Goal: Find specific page/section: Find specific page/section

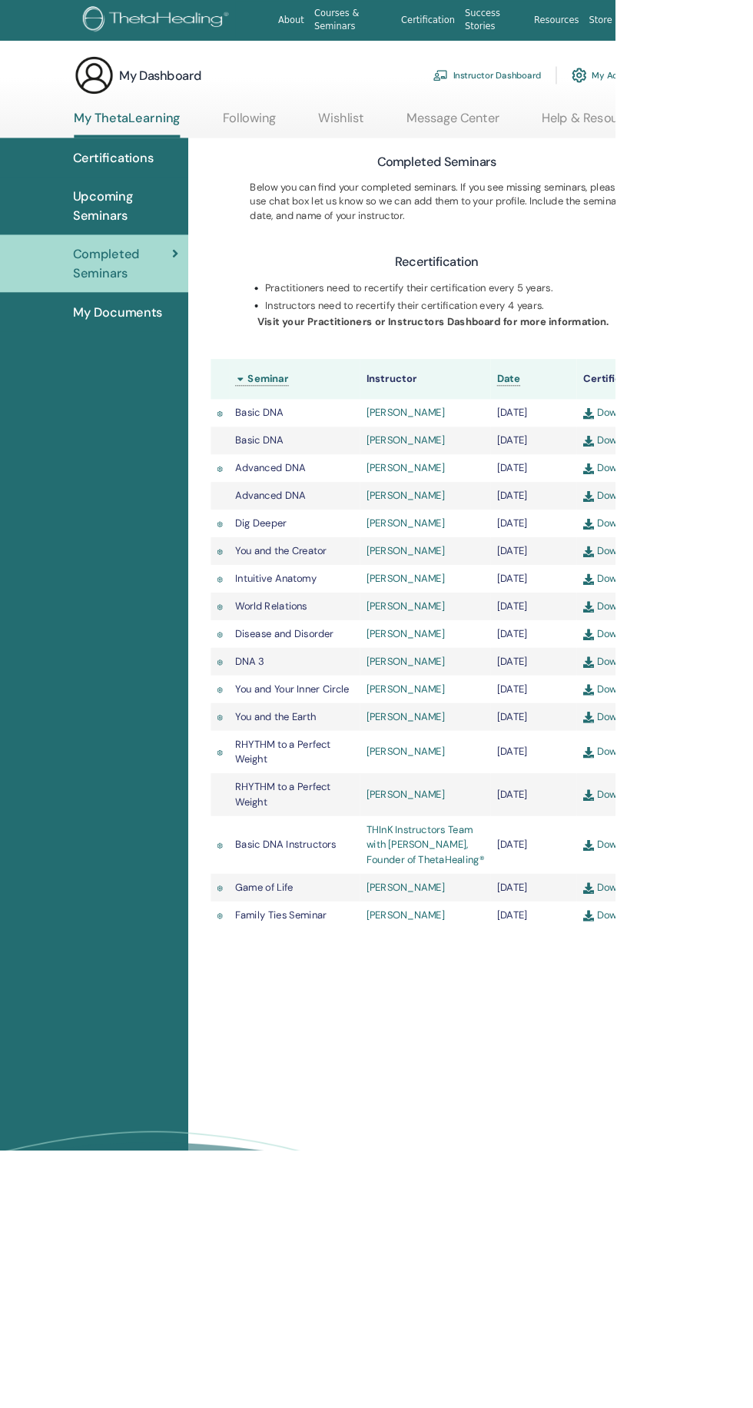
click at [416, 148] on link "Wishlist" at bounding box center [418, 150] width 56 height 30
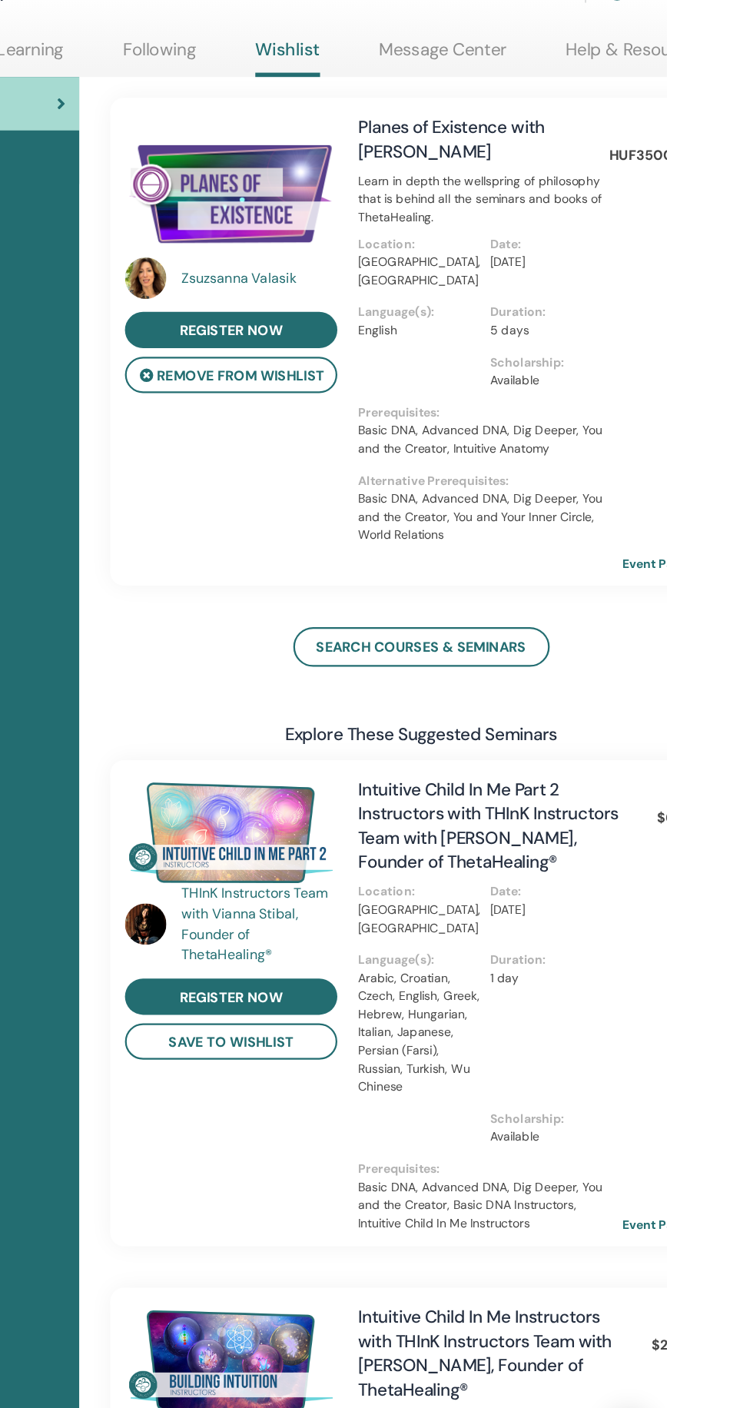
click at [352, 281] on img at bounding box center [365, 268] width 189 height 131
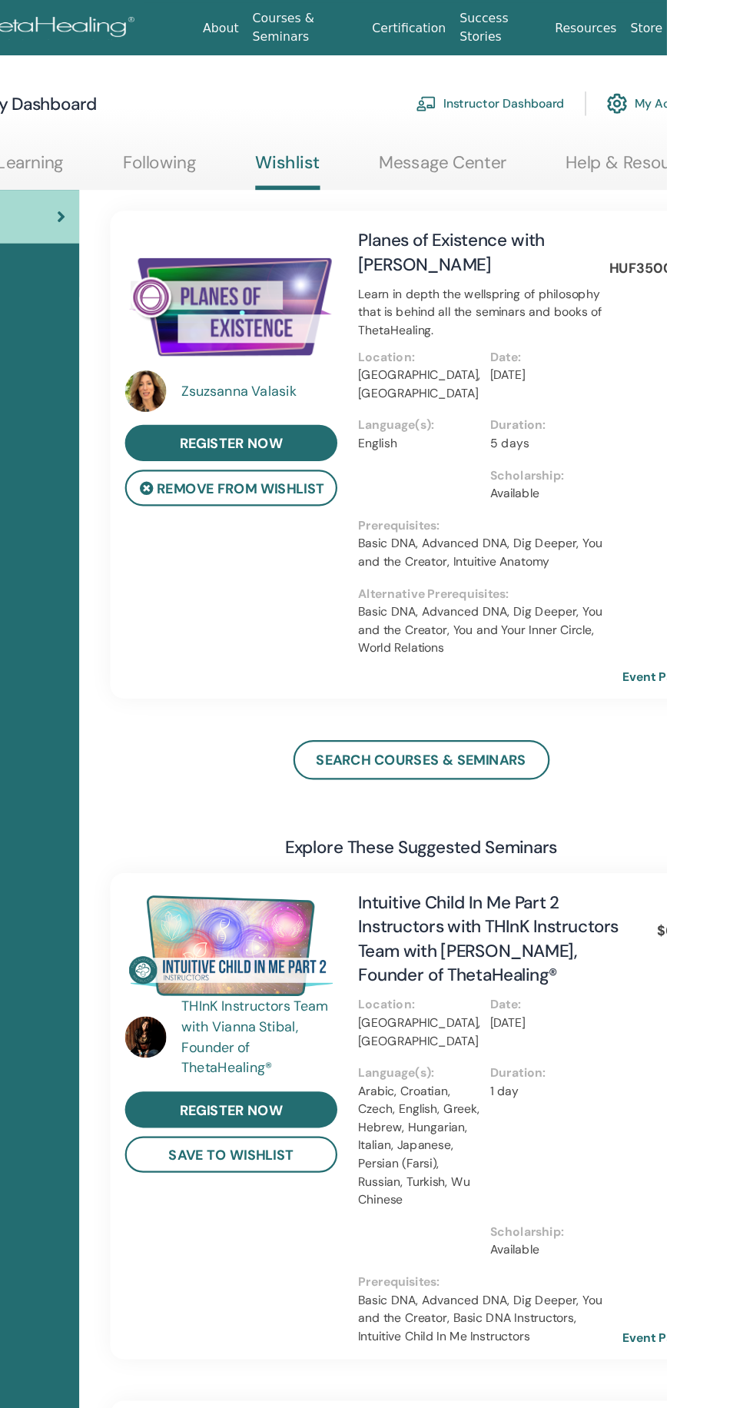
click at [752, 591] on link "Event Page" at bounding box center [754, 602] width 81 height 23
